Goal: Use online tool/utility: Utilize a website feature to perform a specific function

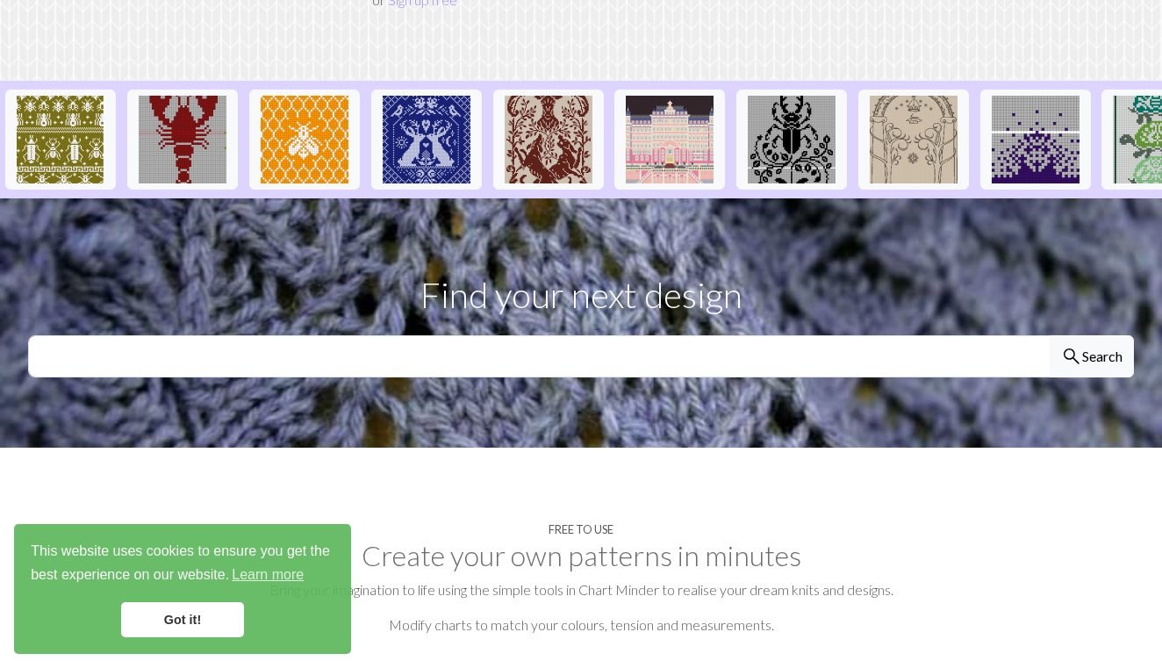
scroll to position [431, 0]
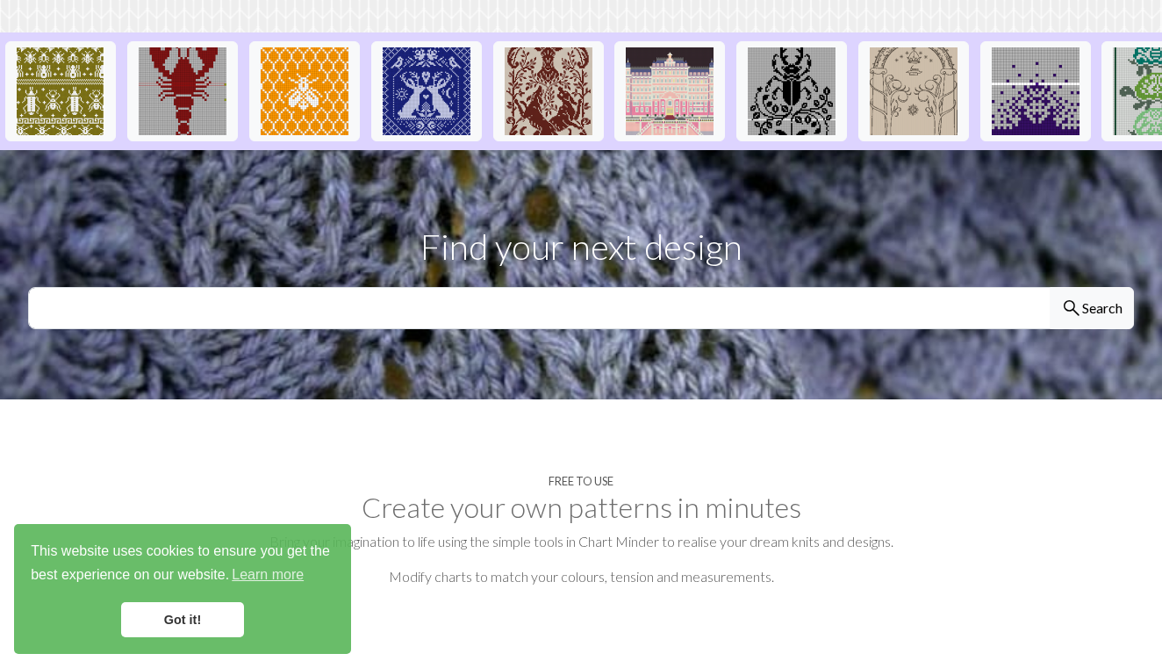
click at [218, 607] on link "Got it!" at bounding box center [182, 619] width 123 height 35
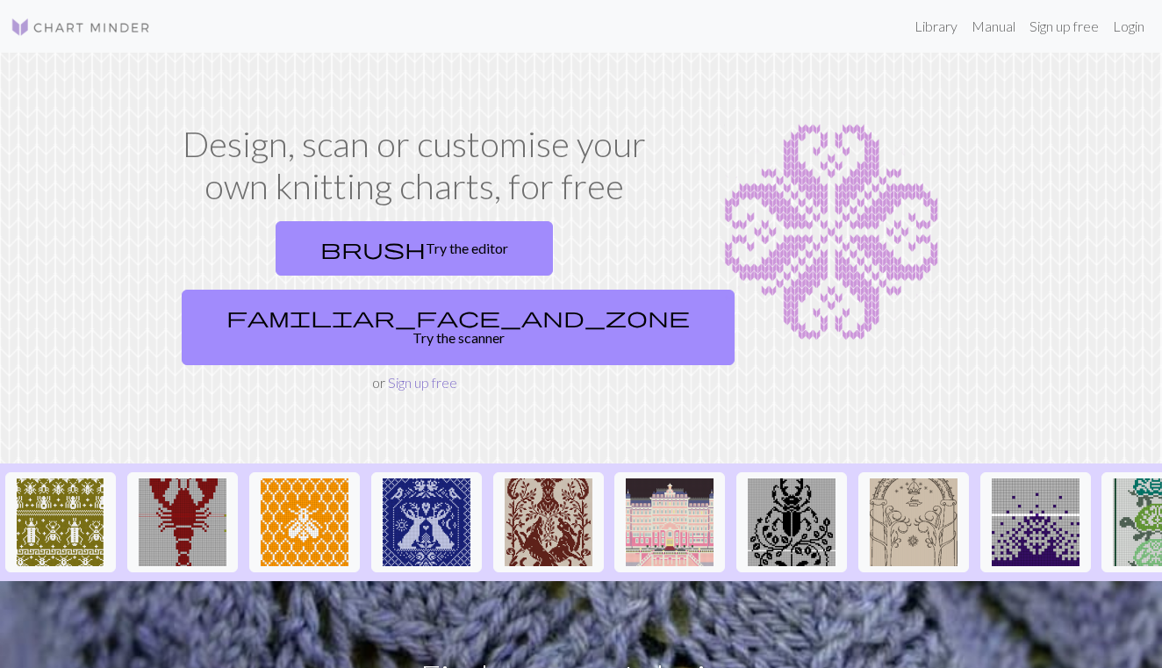
scroll to position [0, 0]
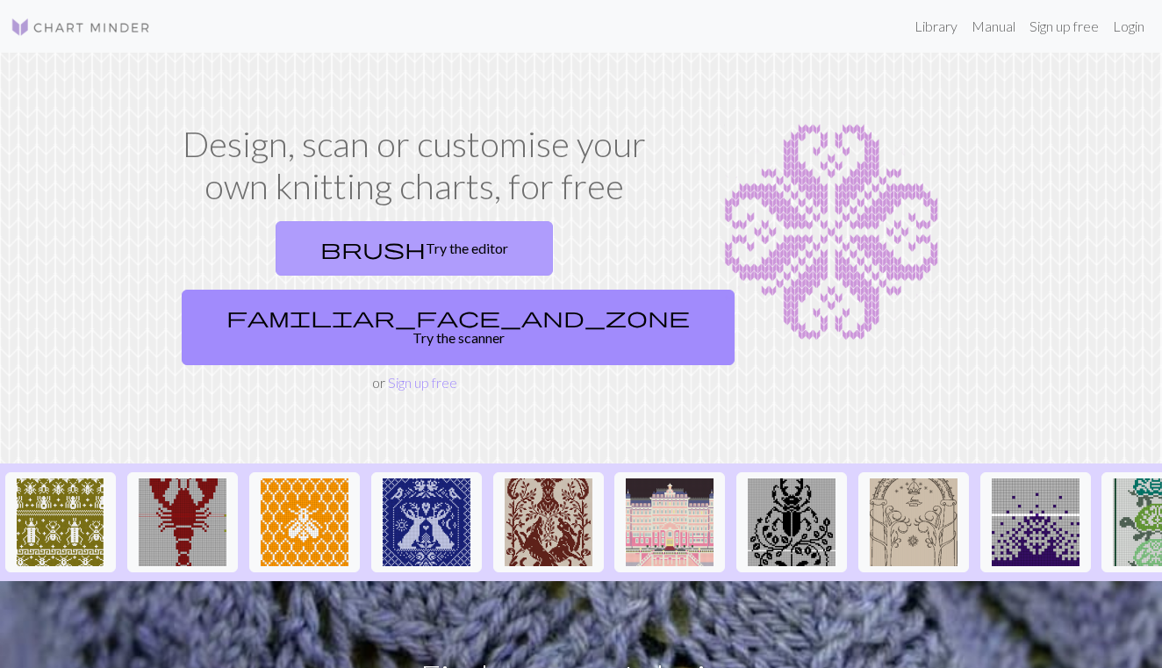
click at [370, 256] on link "brush Try the editor" at bounding box center [413, 248] width 277 height 54
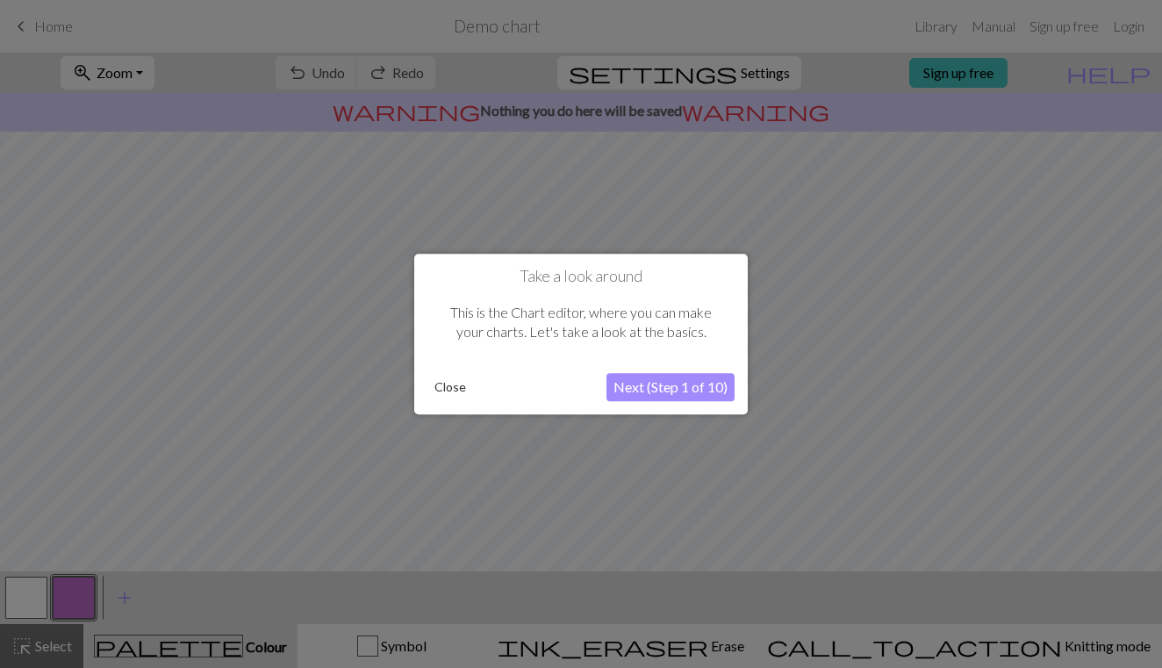
click at [647, 387] on button "Next (Step 1 of 10)" at bounding box center [670, 387] width 128 height 28
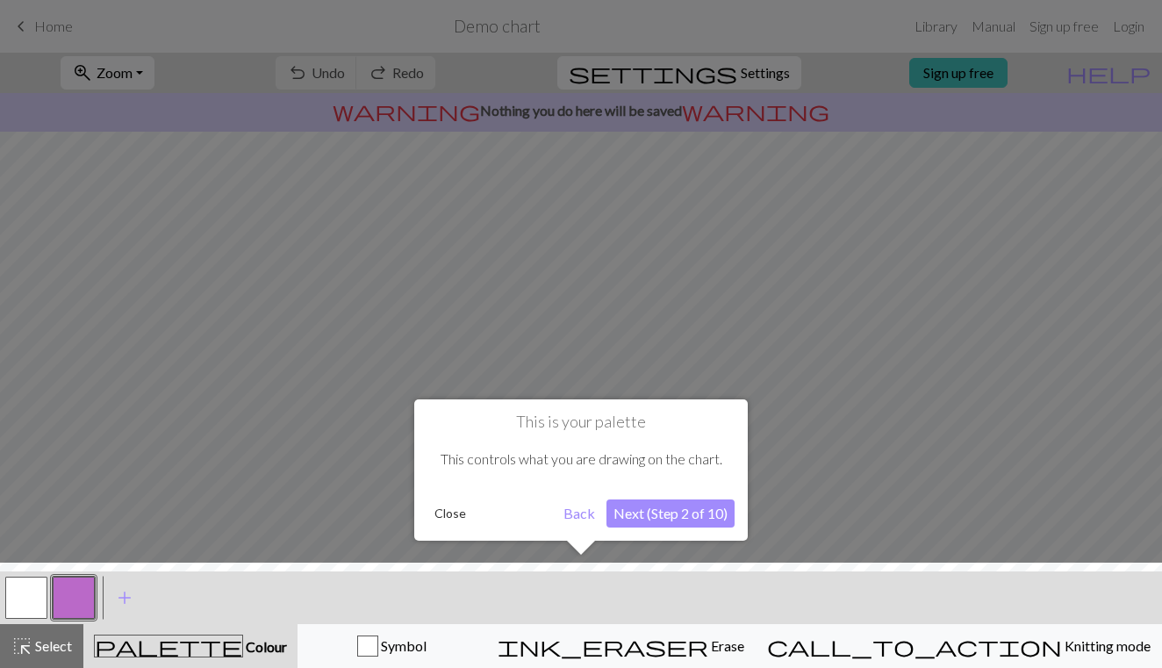
click at [642, 506] on button "Next (Step 2 of 10)" at bounding box center [670, 513] width 128 height 28
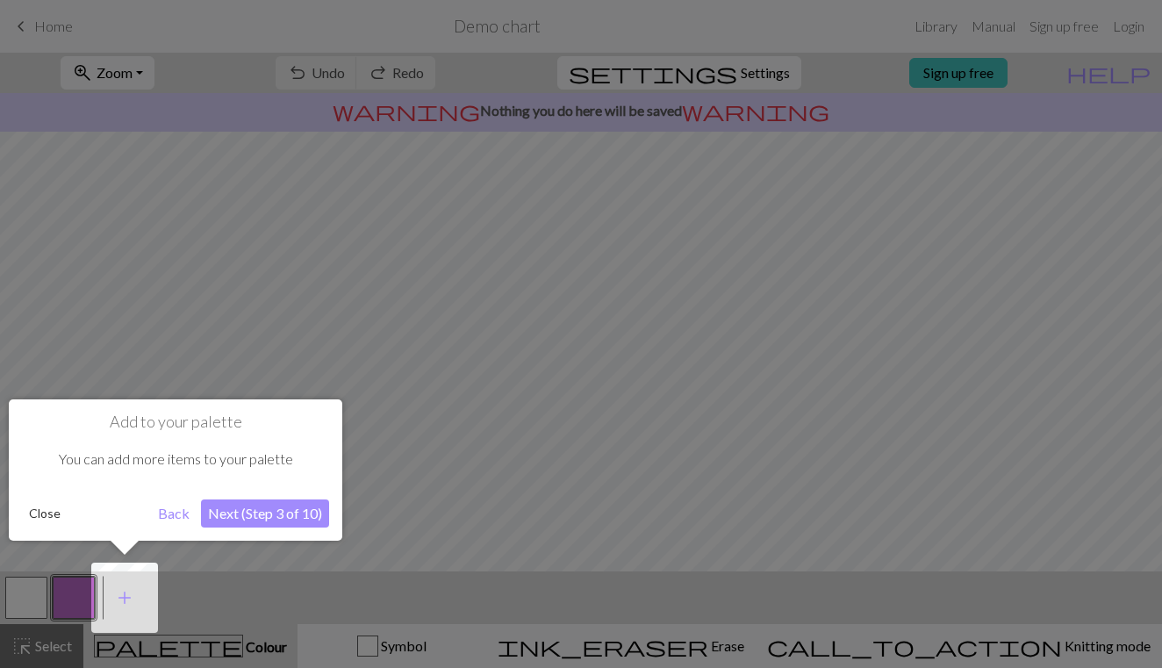
click at [232, 516] on button "Next (Step 3 of 10)" at bounding box center [265, 513] width 128 height 28
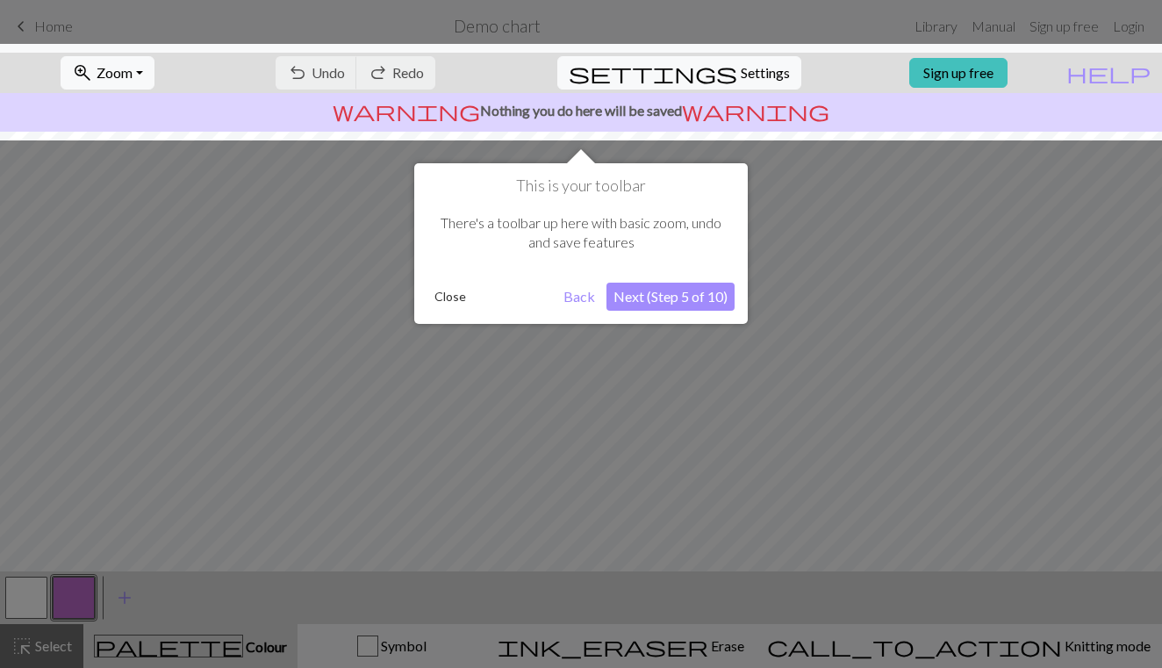
click at [683, 293] on button "Next (Step 5 of 10)" at bounding box center [670, 297] width 128 height 28
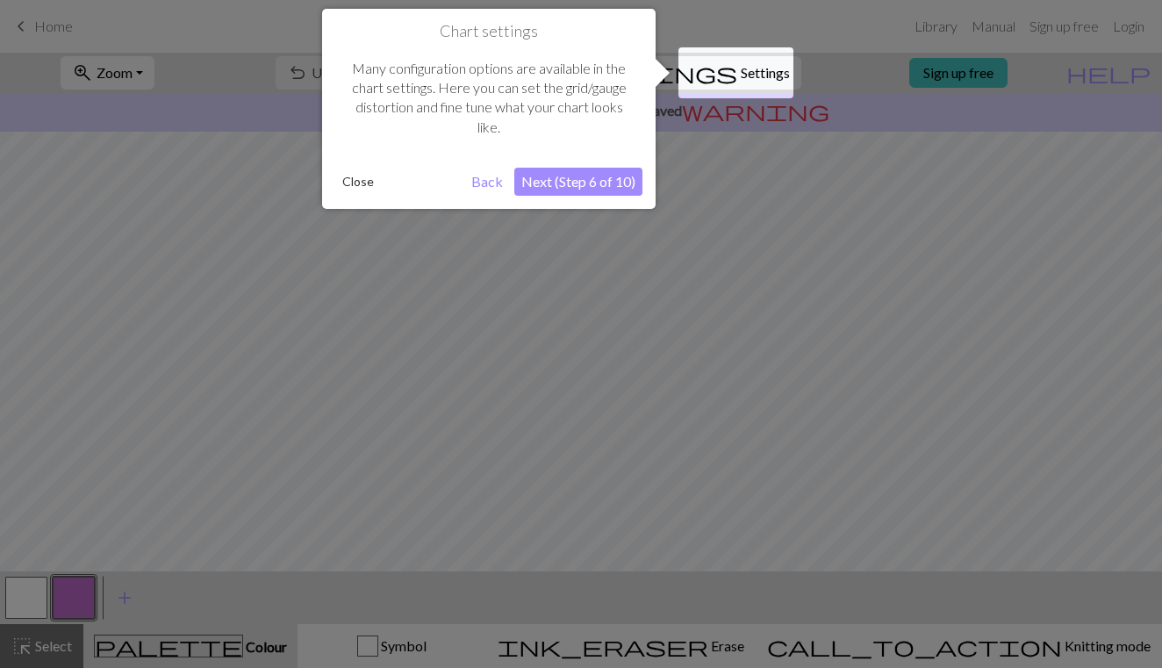
click at [587, 175] on button "Next (Step 6 of 10)" at bounding box center [578, 182] width 128 height 28
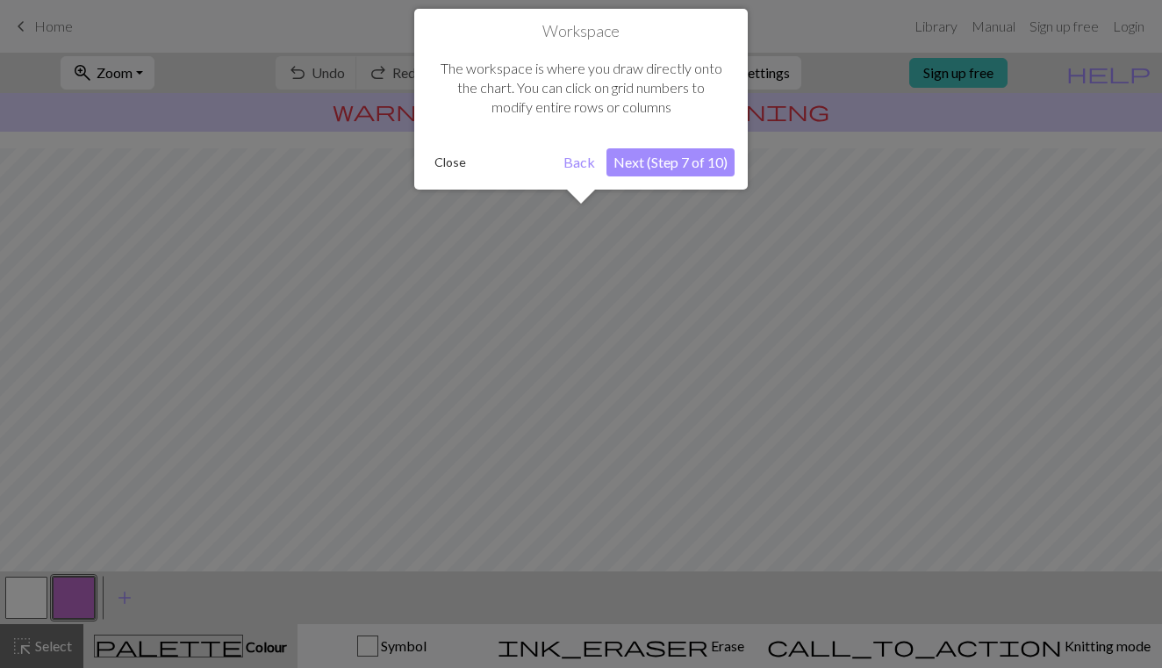
scroll to position [105, 0]
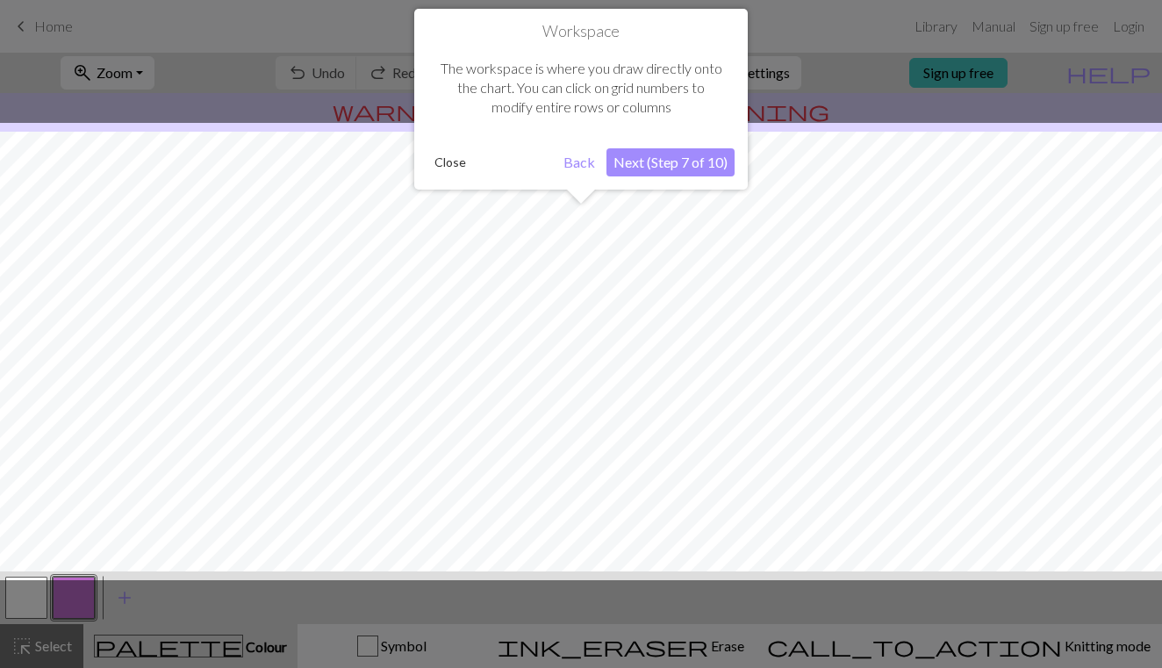
click at [665, 146] on div "Workspace The workspace is where you draw directly onto the chart. You can clic…" at bounding box center [580, 99] width 333 height 181
click at [662, 159] on button "Next (Step 7 of 10)" at bounding box center [670, 162] width 128 height 28
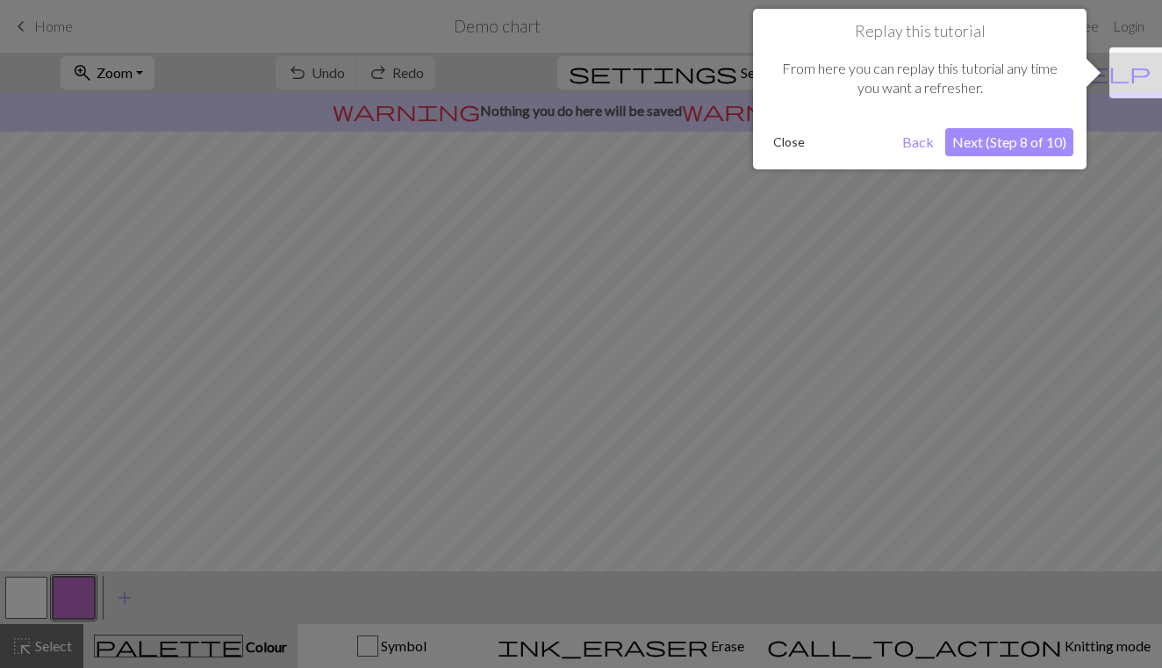
click at [962, 153] on button "Next (Step 8 of 10)" at bounding box center [1009, 142] width 128 height 28
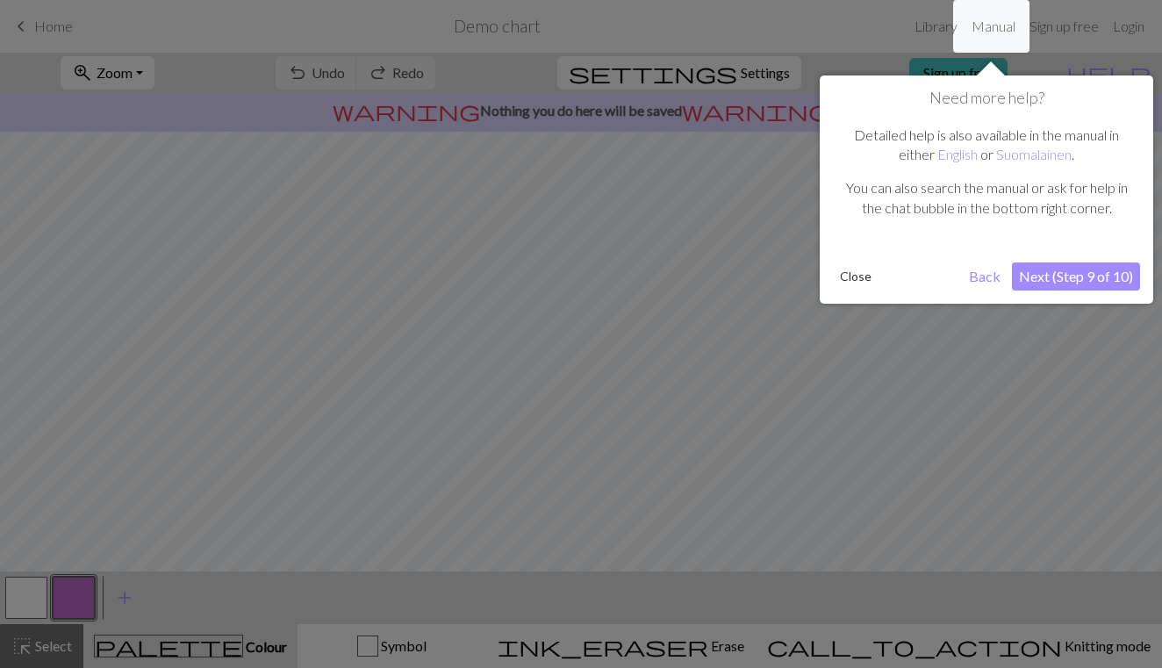
click at [1068, 284] on button "Next (Step 9 of 10)" at bounding box center [1076, 276] width 128 height 28
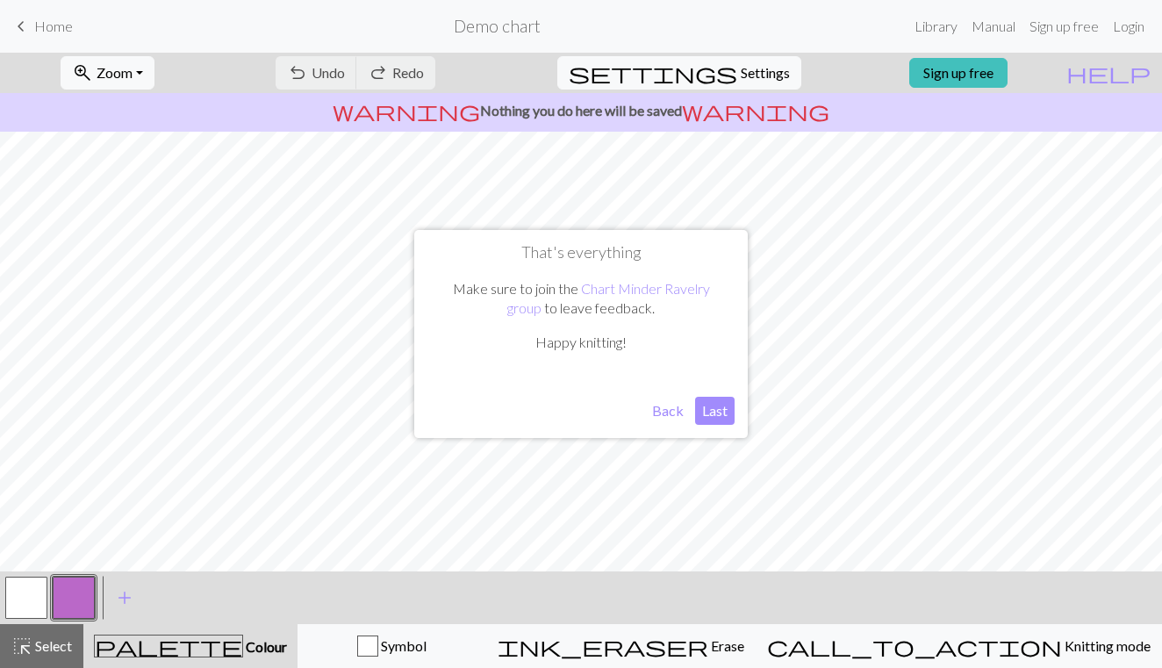
click at [682, 401] on button "Back" at bounding box center [668, 411] width 46 height 28
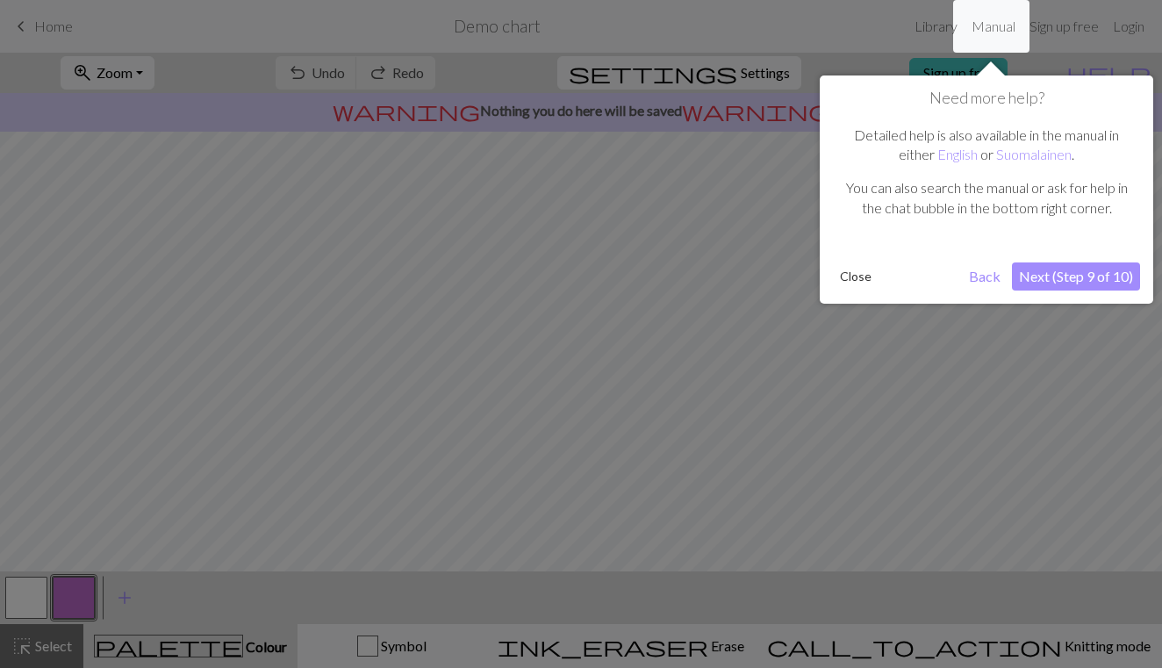
click at [1085, 293] on div "Need more help? Detailed help is also available in the manual in either English…" at bounding box center [985, 189] width 333 height 228
click at [1085, 281] on button "Next (Step 9 of 10)" at bounding box center [1076, 276] width 128 height 28
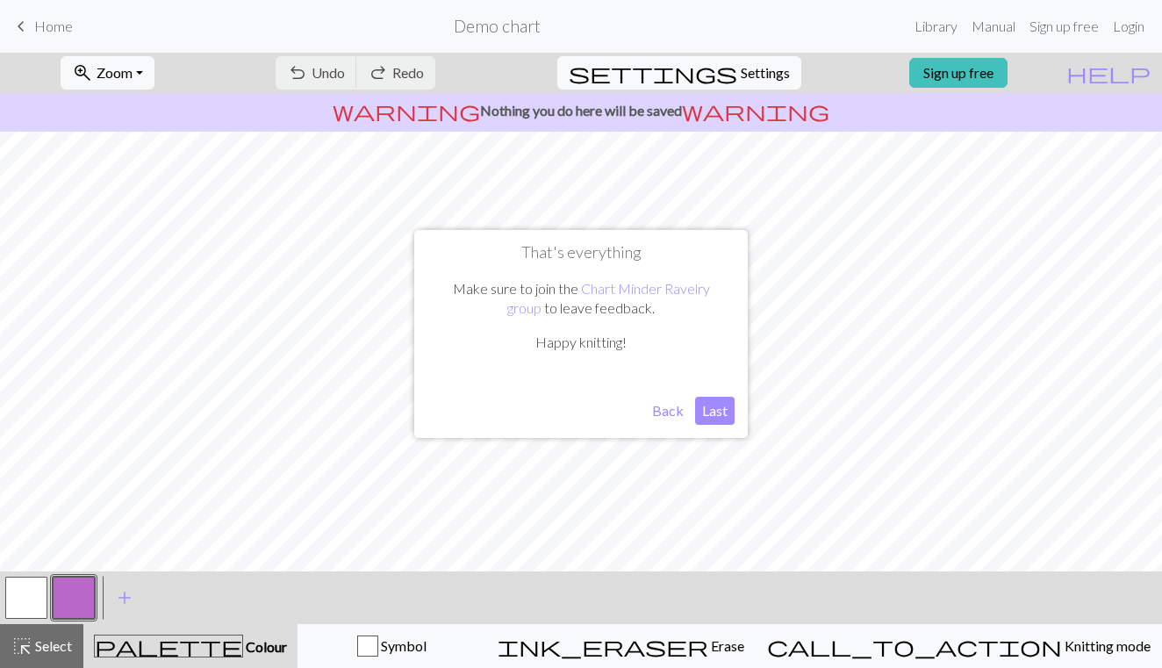
click at [715, 415] on button "Last" at bounding box center [714, 411] width 39 height 28
click at [448, 68] on div "undo Undo Undo redo Redo Redo" at bounding box center [355, 73] width 186 height 40
click at [448, 71] on div "undo Undo Undo redo Redo Redo" at bounding box center [355, 73] width 186 height 40
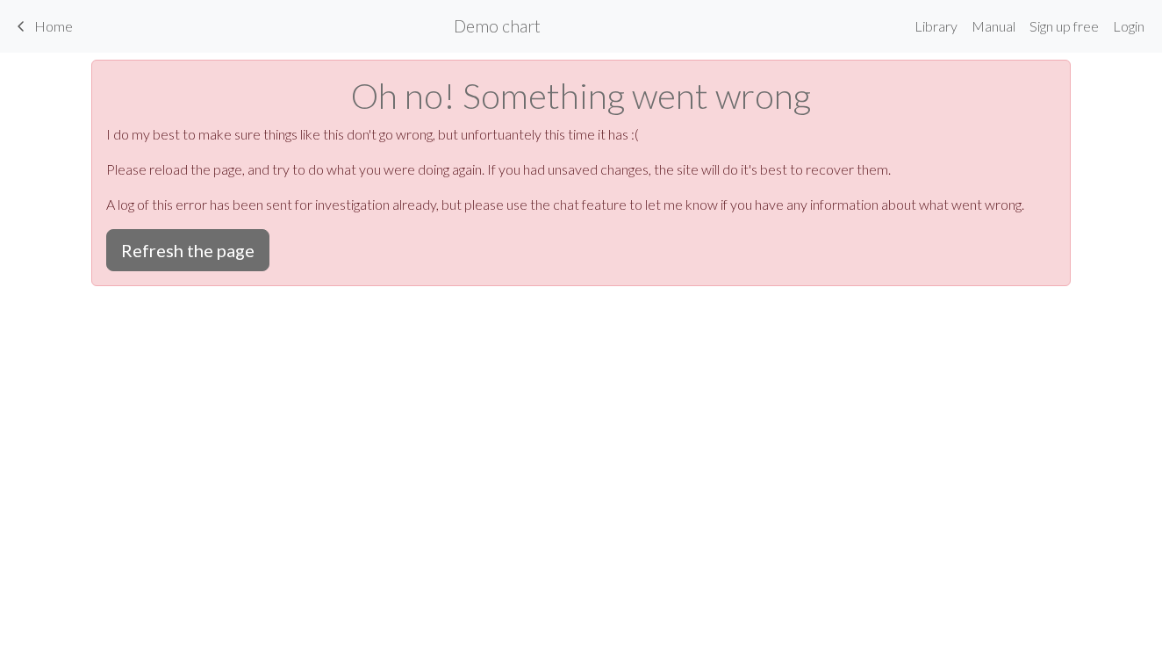
scroll to position [0, 0]
click at [205, 241] on button "Refresh the page" at bounding box center [187, 250] width 163 height 42
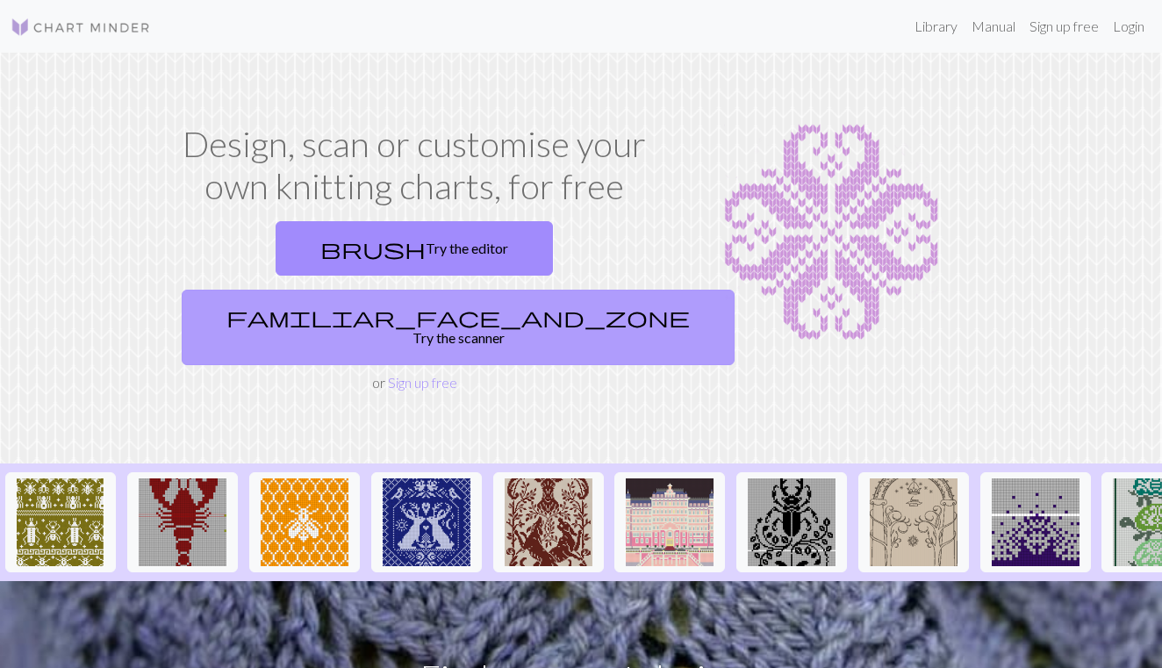
click at [616, 290] on link "familiar_face_and_zone Try the scanner" at bounding box center [458, 327] width 553 height 75
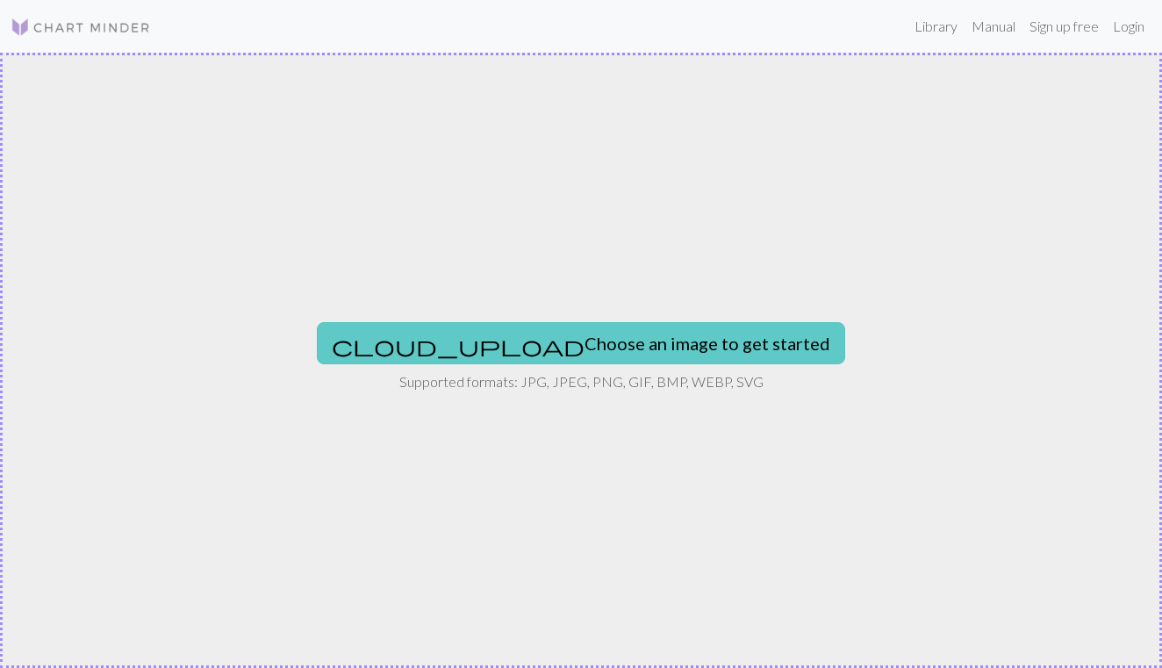
click at [609, 340] on button "cloud_upload Choose an image to get started" at bounding box center [581, 343] width 528 height 42
